Goal: Transaction & Acquisition: Purchase product/service

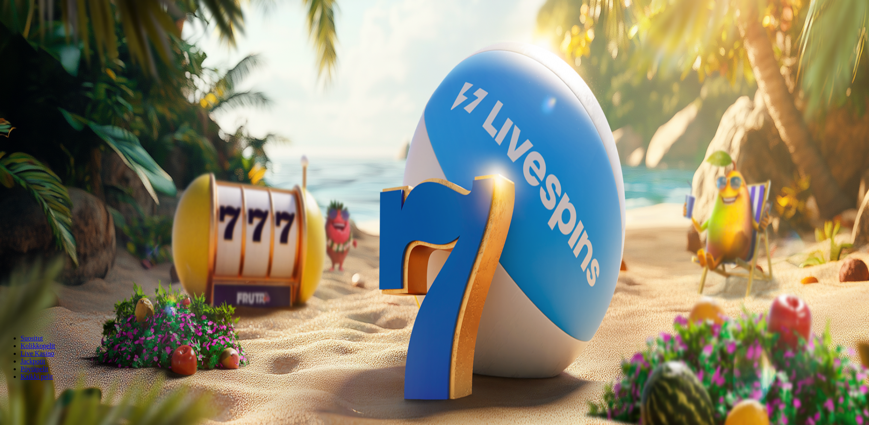
click at [45, 226] on span "Talleta ja pelaa" at bounding box center [26, 223] width 38 height 6
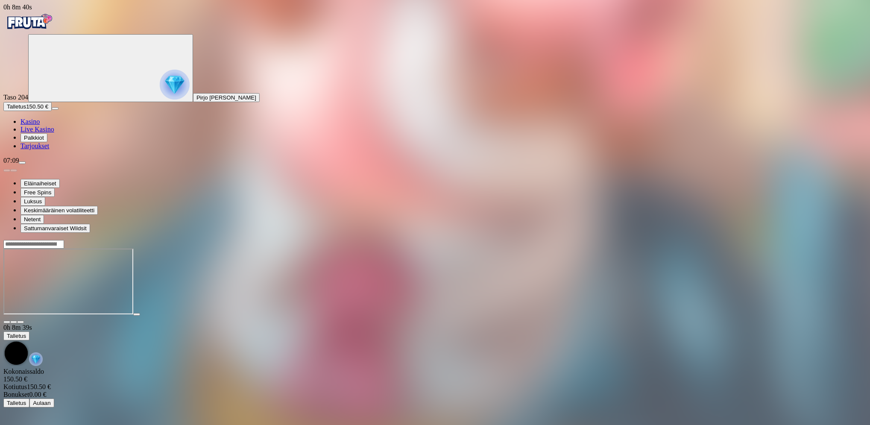
click at [22, 163] on span "menu icon" at bounding box center [22, 163] width 0 height 0
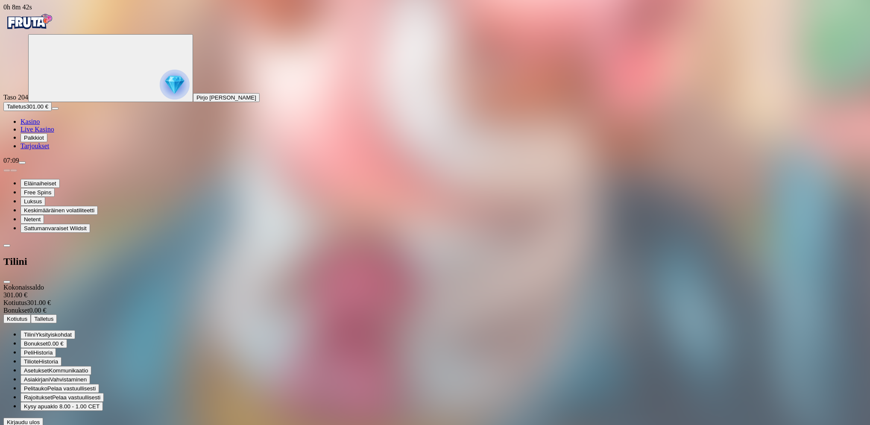
click at [27, 316] on span "Kotiutus" at bounding box center [17, 319] width 21 height 6
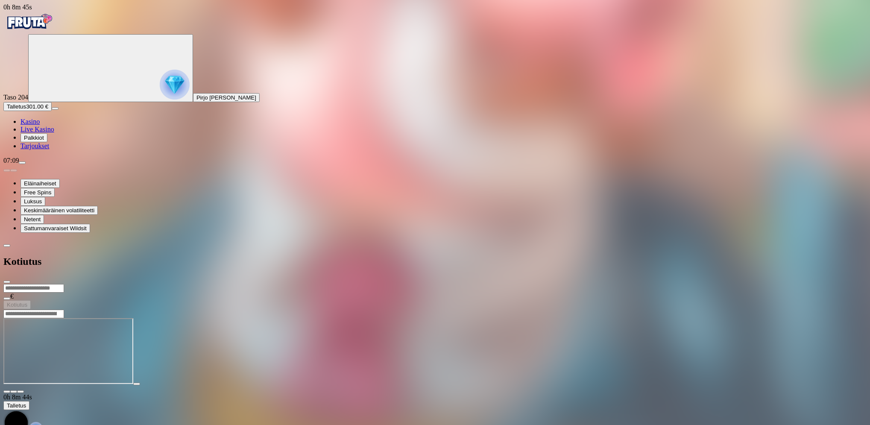
click at [64, 284] on input "number" at bounding box center [33, 288] width 61 height 9
type input "***"
click at [31, 300] on button "Kotiutus" at bounding box center [16, 304] width 27 height 9
click at [7, 282] on span "close icon" at bounding box center [7, 282] width 0 height 0
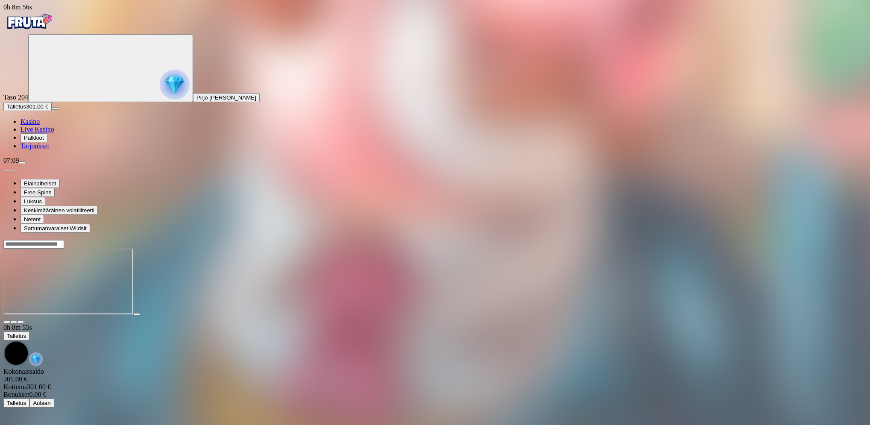
click at [22, 163] on span "menu icon" at bounding box center [22, 163] width 0 height 0
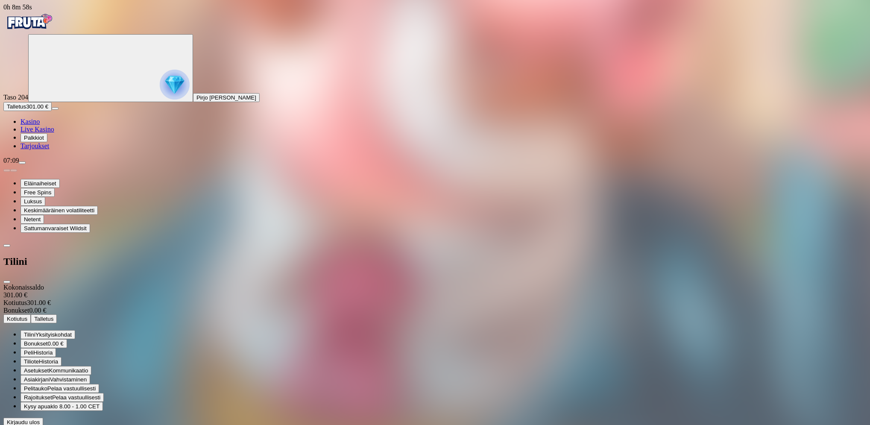
click at [40, 419] on span "Kirjaudu ulos" at bounding box center [23, 422] width 33 height 6
